Goal: Contribute content: Add original content to the website for others to see

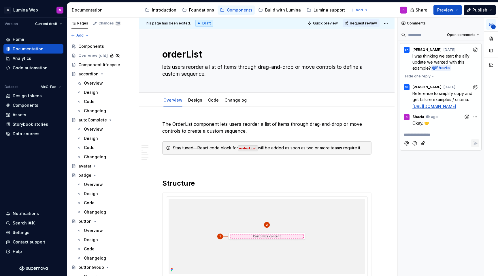
scroll to position [439, 0]
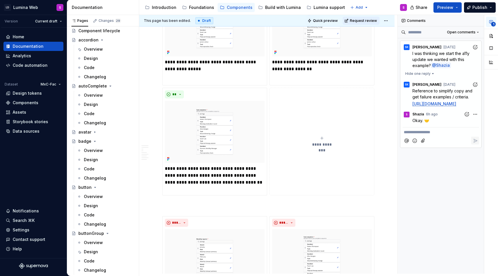
type textarea "*"
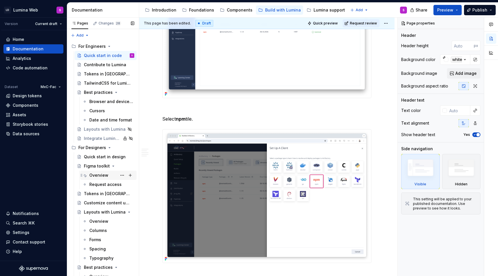
scroll to position [31, 0]
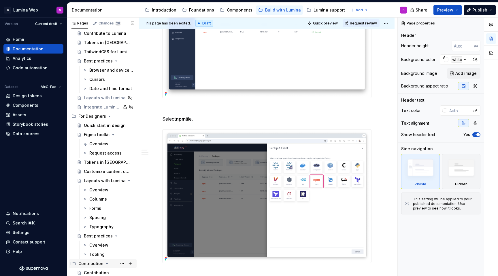
click at [94, 264] on div "Contribution" at bounding box center [90, 264] width 25 height 6
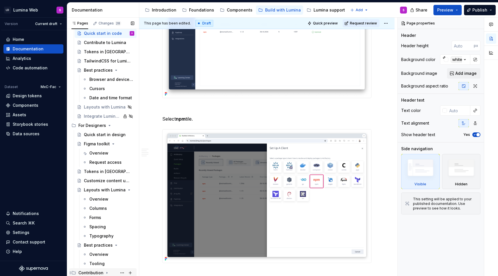
scroll to position [1, 0]
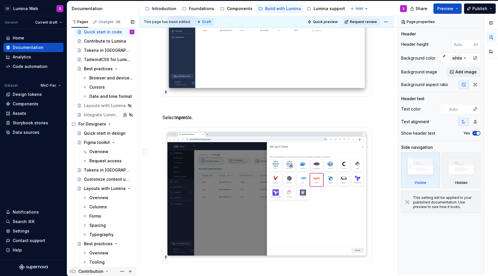
click at [108, 272] on icon "Page tree" at bounding box center [107, 272] width 5 height 5
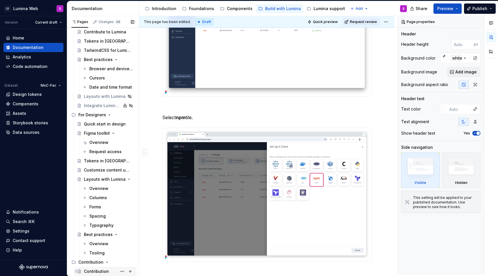
click at [99, 271] on div "Contribution" at bounding box center [96, 272] width 25 height 6
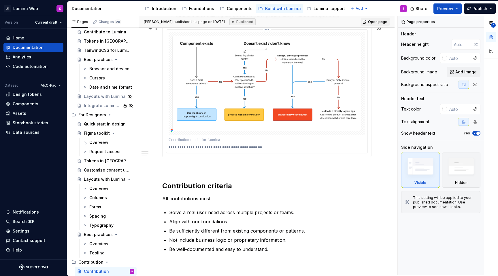
scroll to position [244, 0]
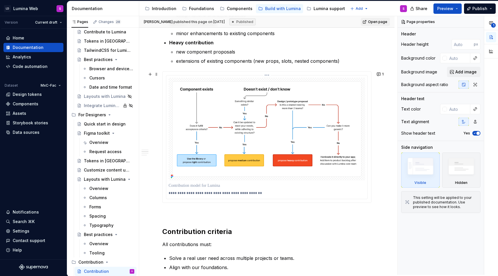
type textarea "*"
click at [248, 96] on img at bounding box center [267, 129] width 197 height 103
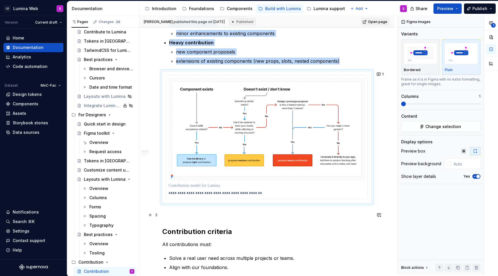
click at [178, 214] on p at bounding box center [266, 213] width 209 height 7
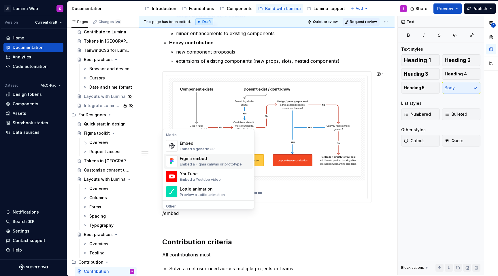
click at [202, 163] on div "Embed a Figma canvas or prototype" at bounding box center [211, 164] width 62 height 5
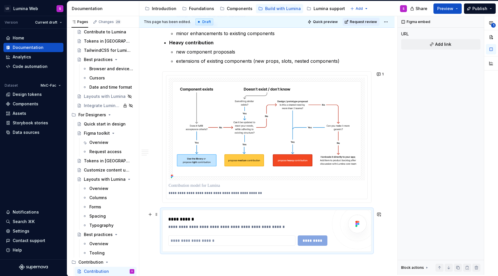
click at [208, 237] on div "**********" at bounding box center [247, 231] width 159 height 30
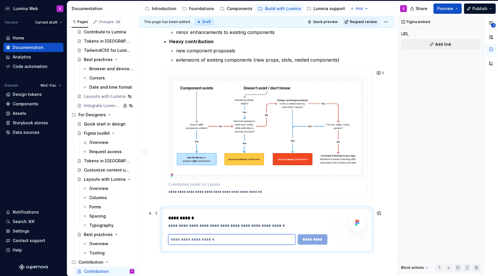
click at [208, 238] on input "text" at bounding box center [231, 240] width 127 height 10
paste input "**********"
type input "**********"
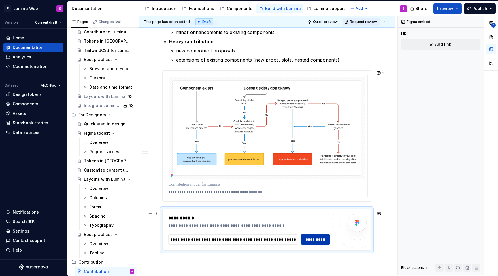
scroll to position [0, 0]
click at [308, 242] on span "*********" at bounding box center [315, 240] width 22 height 6
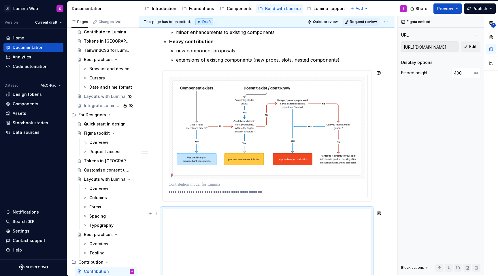
scroll to position [297, 0]
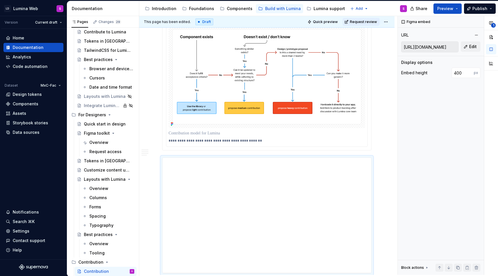
click at [270, 110] on img at bounding box center [267, 76] width 197 height 103
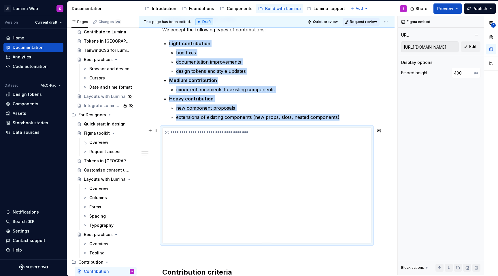
scroll to position [188, 0]
type textarea "*"
click at [295, 168] on div "**********" at bounding box center [267, 185] width 209 height 115
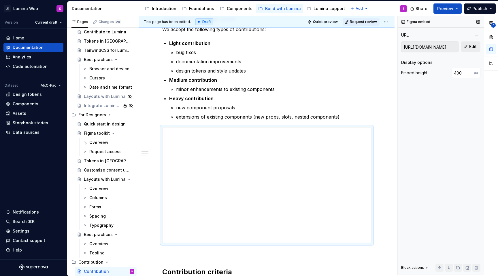
click at [472, 47] on span "Edit" at bounding box center [472, 47] width 7 height 6
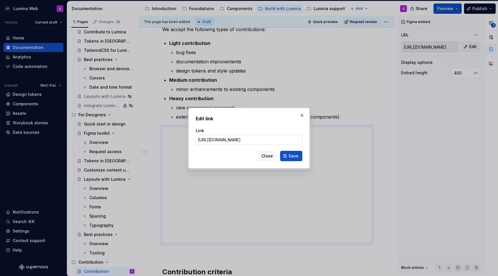
scroll to position [0, 397]
type input "https://www.figma.com/proto/SIR4KXBxIG0LyzjXX24MVN/Exploration-file?page-id=850…"
click at [289, 159] on button "Save" at bounding box center [291, 156] width 22 height 10
type input "https://embed.figma.com/proto/SIR4KXBxIG0LyzjXX24MVN/Exploration-file?page-id=8…"
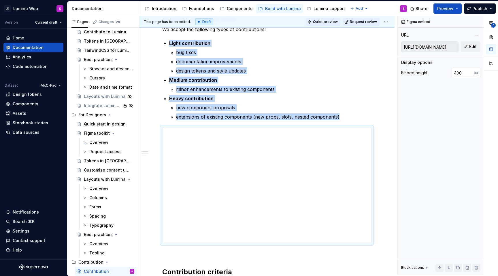
click at [338, 24] on span "Quick preview" at bounding box center [325, 22] width 25 height 5
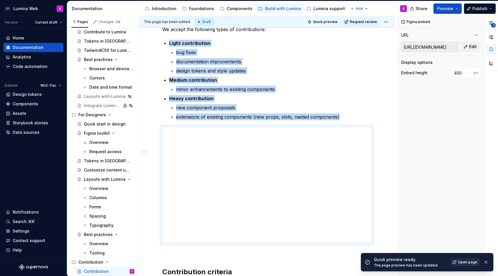
click at [470, 263] on span "Open page" at bounding box center [467, 262] width 19 height 5
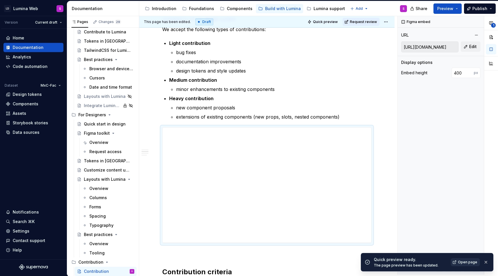
type textarea "*"
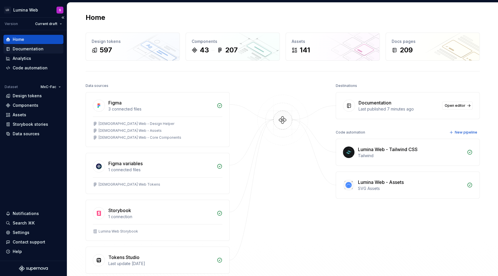
click at [36, 50] on div "Documentation" at bounding box center [28, 49] width 31 height 6
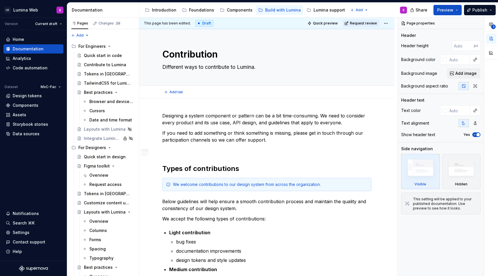
type textarea "*"
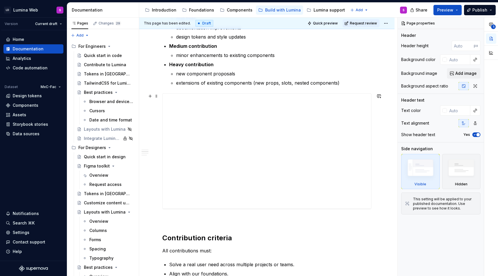
scroll to position [220, 0]
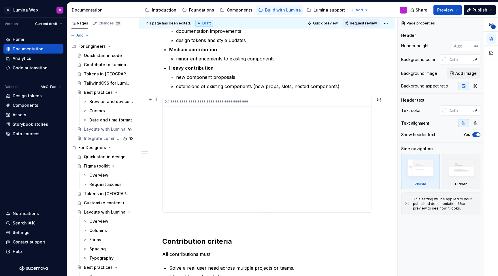
click at [271, 148] on div "**********" at bounding box center [267, 154] width 209 height 115
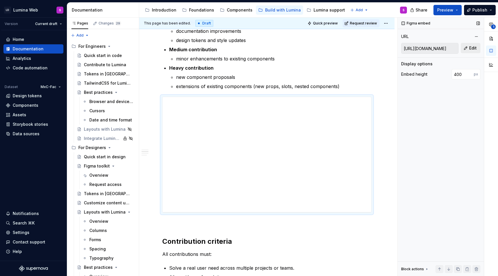
click at [474, 47] on span "Edit" at bounding box center [472, 48] width 7 height 6
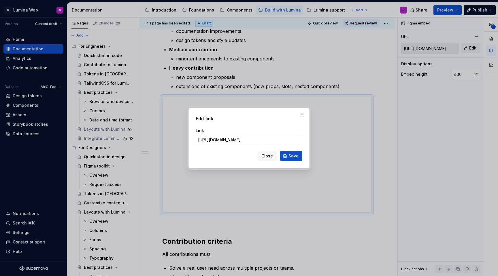
scroll to position [0, 430]
type input "https://www.figma.com/proto/UgV0NmmpahPV6zUexTkuV1/LDS-Web---Design-Helper?page…"
click at [299, 155] on button "Save" at bounding box center [291, 156] width 22 height 10
type input "[URL][DOMAIN_NAME]"
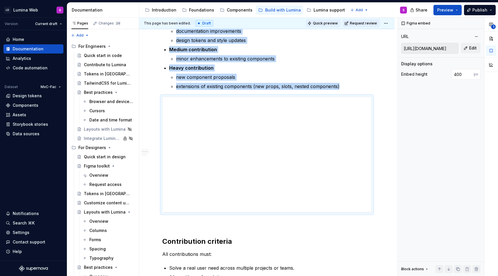
click at [331, 23] on span "Quick preview" at bounding box center [325, 23] width 25 height 5
click at [328, 24] on span "Quick preview" at bounding box center [325, 23] width 25 height 5
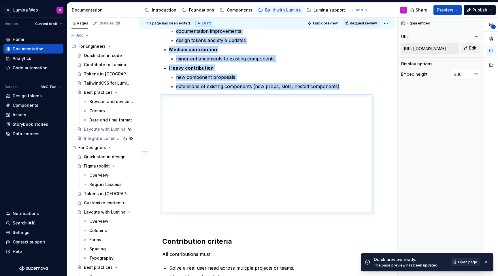
click at [460, 259] on link "Open page" at bounding box center [465, 263] width 29 height 8
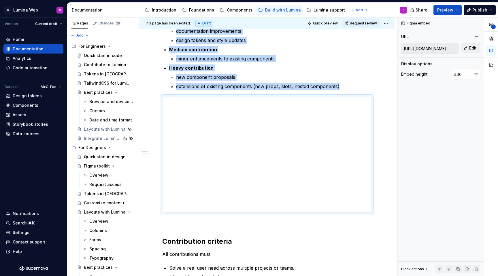
type textarea "*"
click at [362, 98] on div "**********" at bounding box center [269, 102] width 212 height 10
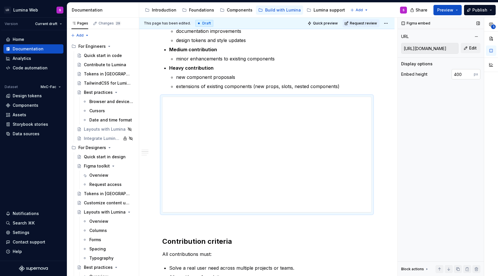
click at [458, 76] on input "400" at bounding box center [463, 74] width 22 height 10
type input "4"
click at [461, 94] on div "Figma embed URL https://embed.figma.com/proto/UgV0NmmpahPV6zUexTkuV1/LDS-Web---…" at bounding box center [441, 147] width 86 height 259
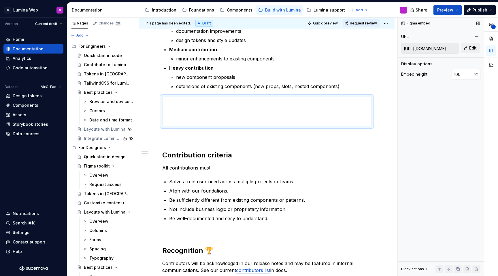
click at [459, 76] on input "100" at bounding box center [463, 74] width 22 height 10
type input "400"
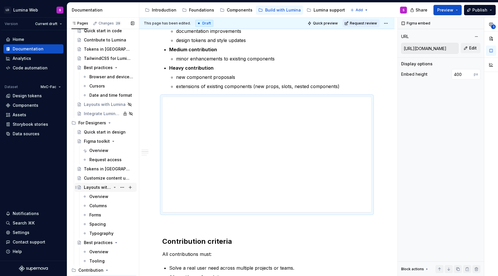
scroll to position [31, 0]
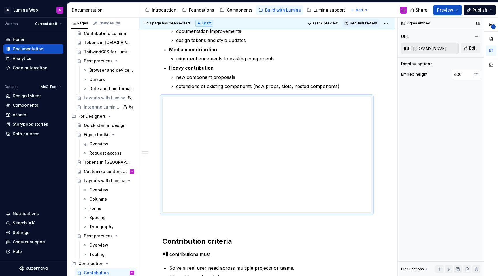
type textarea "*"
click at [451, 74] on div "Embed height 400 px" at bounding box center [440, 74] width 79 height 10
click at [457, 74] on input "400" at bounding box center [463, 74] width 22 height 10
type input "640"
click at [329, 27] on button "Quick preview" at bounding box center [323, 23] width 35 height 8
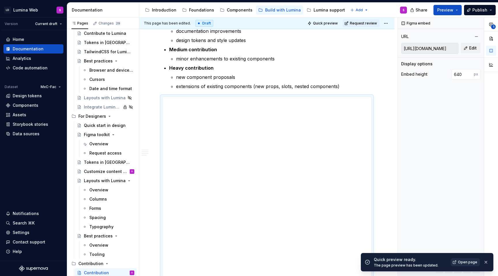
click at [460, 263] on span "Open page" at bounding box center [467, 262] width 19 height 5
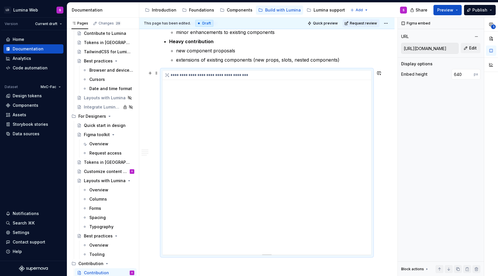
scroll to position [248, 0]
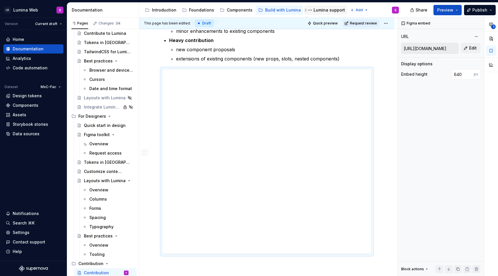
type textarea "*"
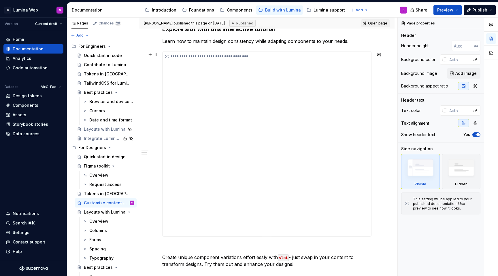
scroll to position [117, 0]
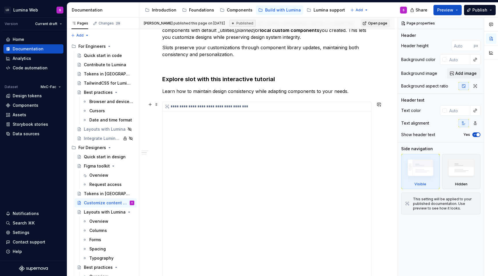
click at [251, 150] on div "**********" at bounding box center [267, 194] width 209 height 185
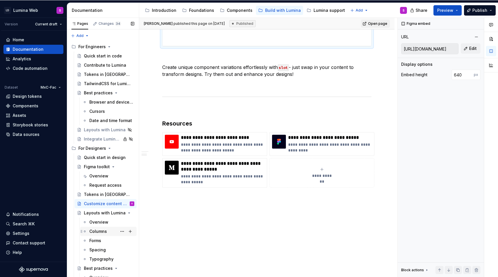
scroll to position [31, 0]
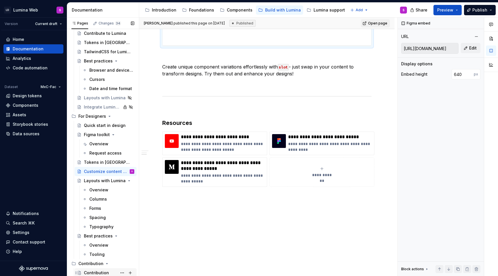
click at [110, 273] on div "Contribution SK S" at bounding box center [109, 273] width 50 height 8
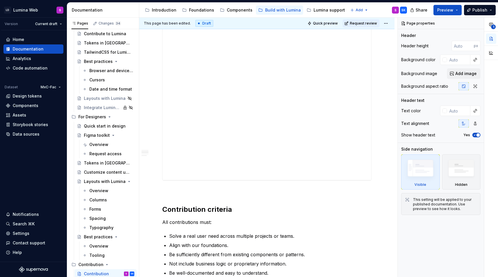
scroll to position [206, 0]
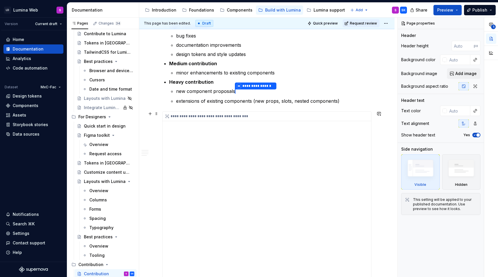
click at [244, 147] on div "**********" at bounding box center [267, 204] width 209 height 185
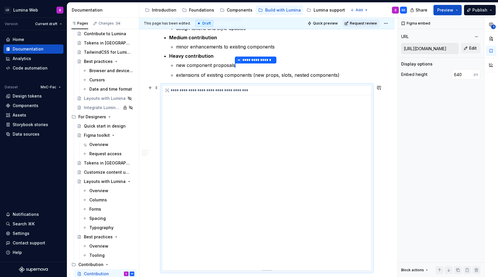
scroll to position [241, 0]
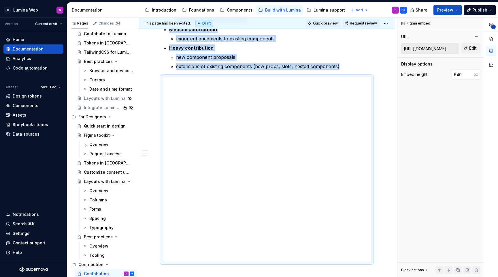
click at [334, 25] on span "Quick preview" at bounding box center [325, 23] width 25 height 5
click at [327, 24] on span "Quick preview" at bounding box center [325, 23] width 25 height 5
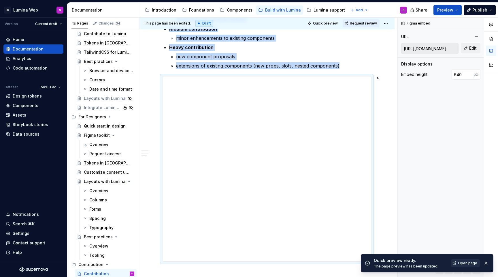
click at [471, 264] on span "Open page" at bounding box center [467, 263] width 19 height 5
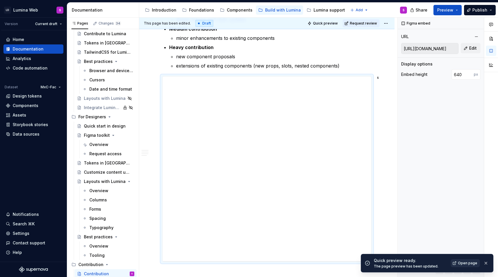
type textarea "*"
